Goal: Transaction & Acquisition: Book appointment/travel/reservation

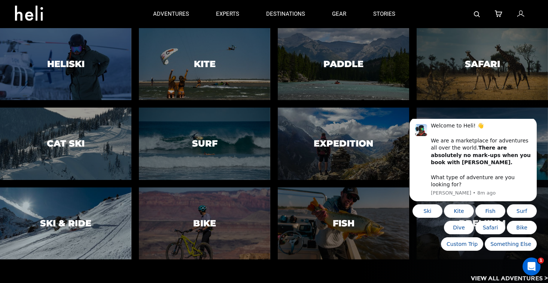
click at [60, 222] on h3 "Ski & Ride" at bounding box center [65, 223] width 51 height 10
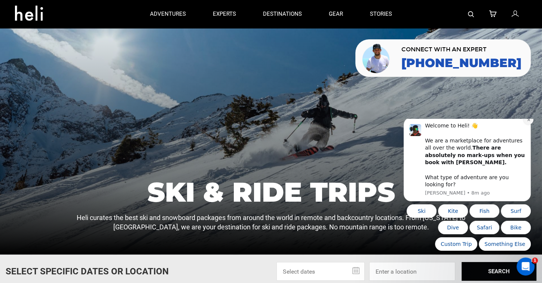
click at [528, 121] on icon "Dismiss notification" at bounding box center [528, 119] width 3 height 3
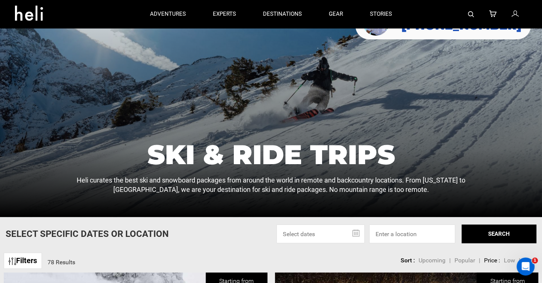
scroll to position [225, 0]
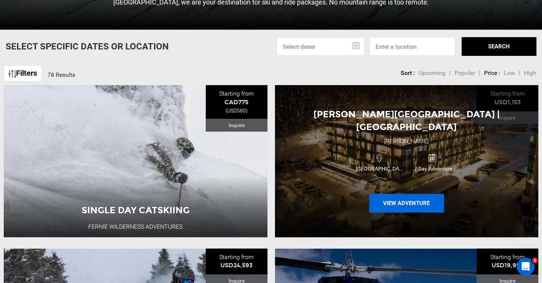
click at [398, 196] on button "View Adventure" at bounding box center [406, 203] width 75 height 19
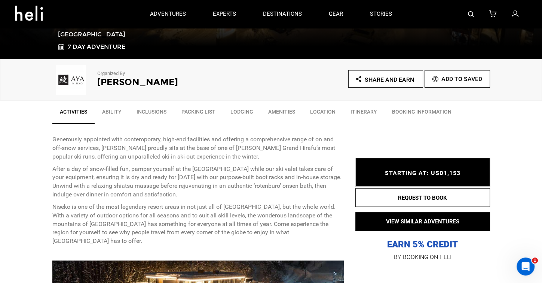
scroll to position [112, 0]
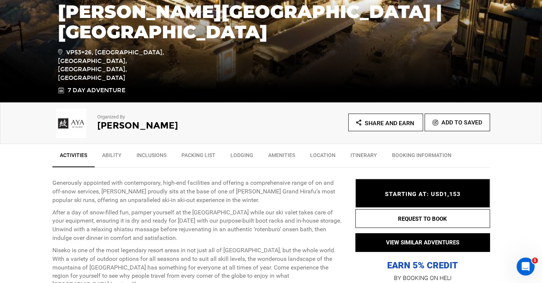
click at [116, 154] on link "Ability" at bounding box center [112, 157] width 34 height 19
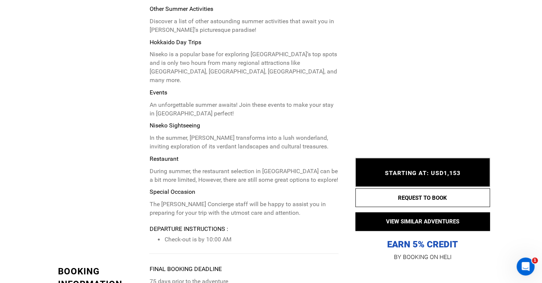
scroll to position [3538, 0]
